Goal: Task Accomplishment & Management: Manage account settings

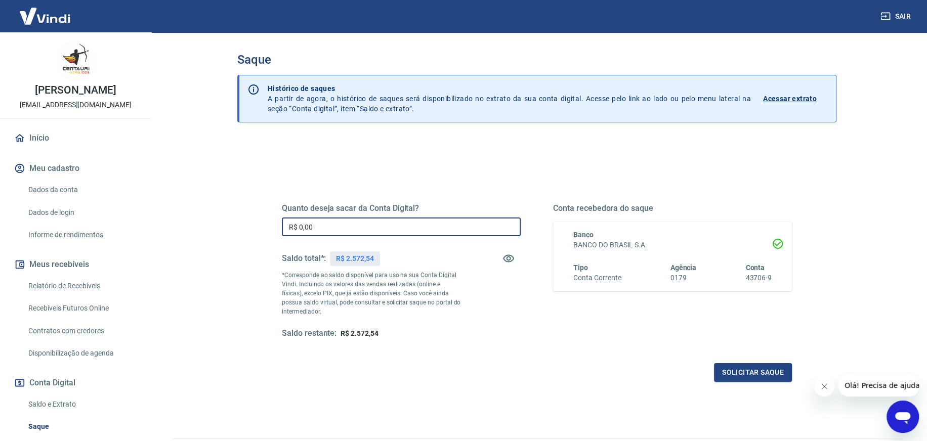
click at [359, 225] on input "R$ 0,00" at bounding box center [401, 227] width 239 height 19
type input "R$ 2.572,54"
click at [763, 371] on button "Solicitar saque" at bounding box center [753, 372] width 78 height 19
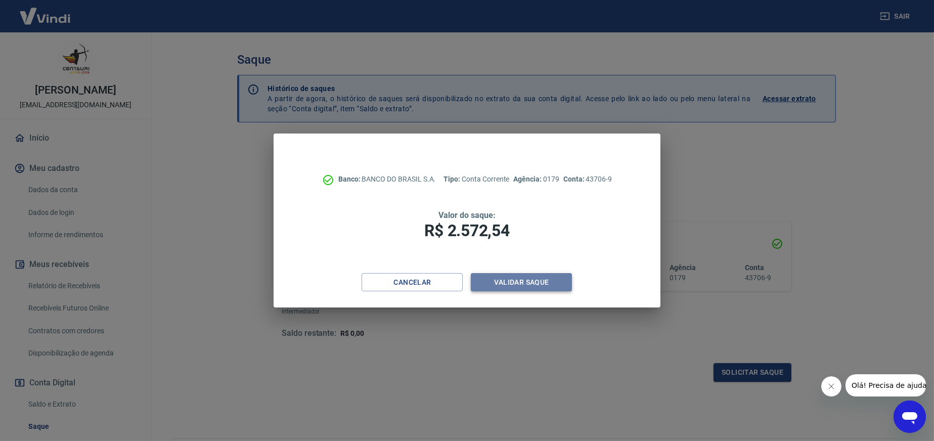
click at [534, 284] on button "Validar saque" at bounding box center [521, 282] width 101 height 19
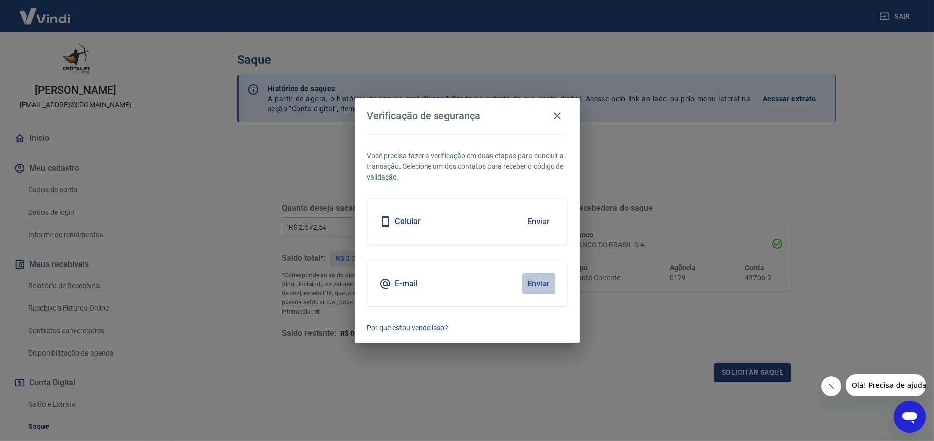
click at [538, 280] on button "Enviar" at bounding box center [539, 283] width 33 height 21
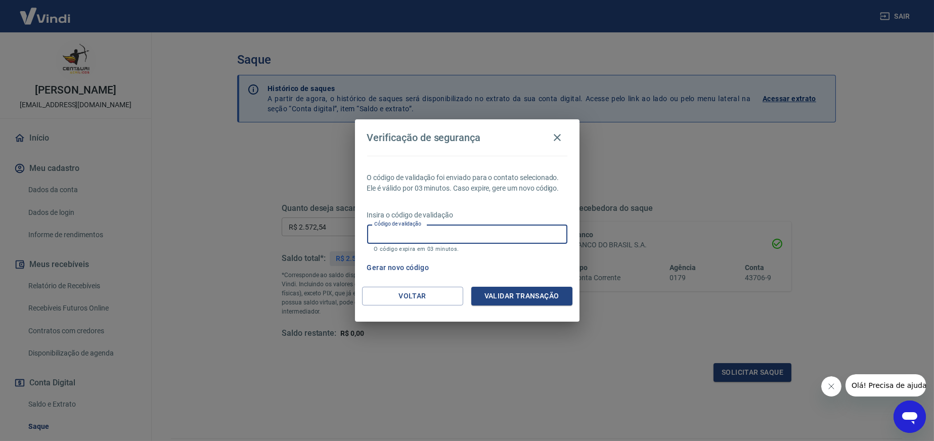
click at [431, 234] on input "Código de validação" at bounding box center [467, 234] width 200 height 19
type input "986273"
click at [512, 288] on button "Validar transação" at bounding box center [521, 296] width 101 height 19
